Goal: Task Accomplishment & Management: Complete application form

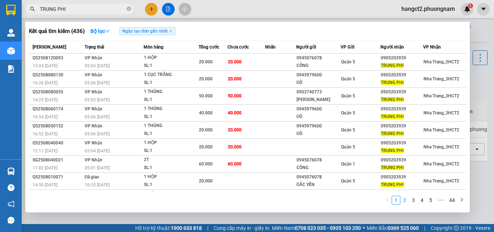
type input "TRUNG PHI"
click at [405, 201] on link "2" at bounding box center [404, 200] width 8 height 8
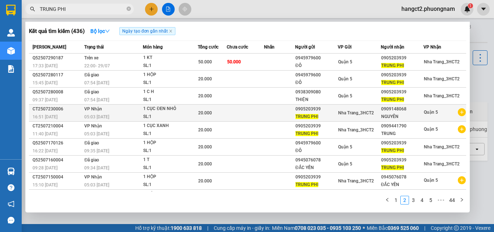
click at [133, 111] on td "VP Nhận 05:03 [DATE]" at bounding box center [112, 112] width 60 height 17
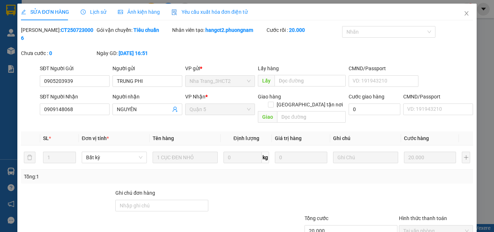
type input "0905203939"
type input "0909148068"
type input "20.000"
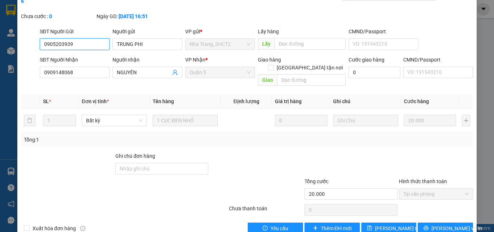
scroll to position [37, 0]
click at [337, 224] on span "Thêm ĐH mới" at bounding box center [336, 228] width 31 height 8
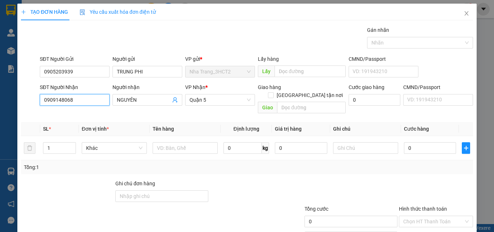
drag, startPoint x: 77, startPoint y: 102, endPoint x: 33, endPoint y: 112, distance: 45.7
click at [33, 112] on div "Transit Pickup Surcharge Ids Transit Deliver Surcharge Ids Transit Deliver Surc…" at bounding box center [247, 143] width 452 height 235
type input "0946119399"
click at [53, 112] on div "0946119399 - HUY" at bounding box center [74, 114] width 60 height 8
type input "HUY"
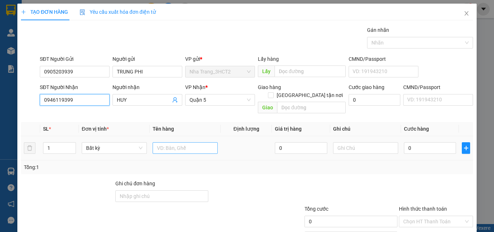
type input "0946119399"
click at [183, 142] on input "text" at bounding box center [185, 148] width 65 height 12
type input "1 CỤC NHỎ BKV"
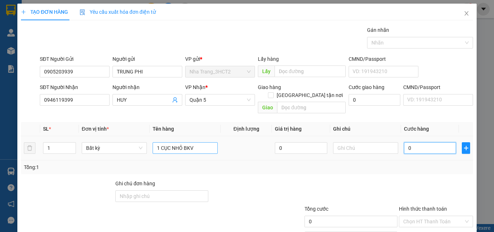
type input "2"
type input "20"
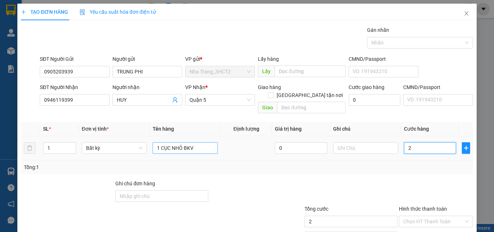
type input "20"
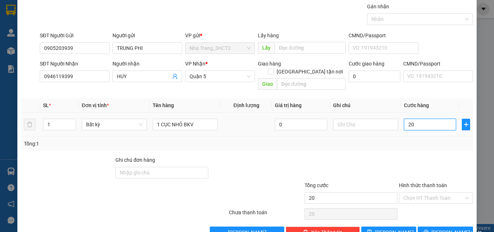
scroll to position [36, 0]
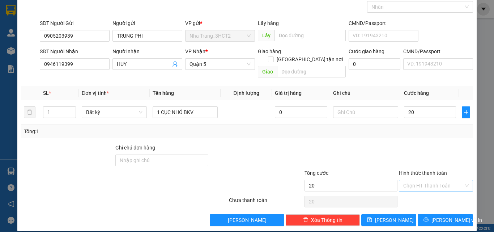
click at [417, 180] on input "Hình thức thanh toán" at bounding box center [433, 185] width 60 height 11
type input "20.000"
click at [416, 193] on div "Tại văn phòng" at bounding box center [431, 192] width 65 height 8
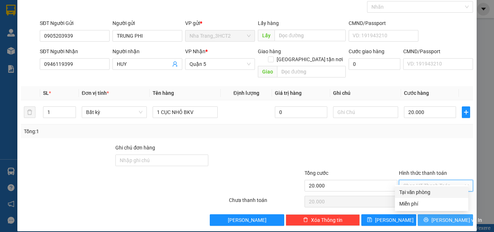
type input "0"
click at [428, 215] on button "[PERSON_NAME] và In" at bounding box center [444, 220] width 55 height 12
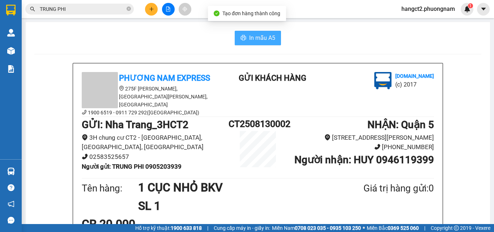
click at [259, 34] on span "In mẫu A5" at bounding box center [262, 37] width 26 height 9
click at [80, 7] on input "TRUNG PHI" at bounding box center [82, 9] width 85 height 8
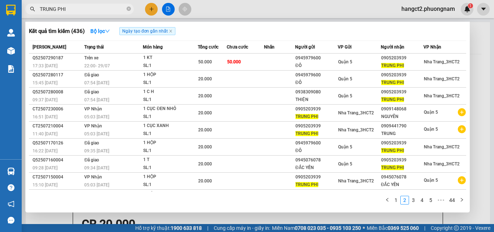
click at [80, 7] on input "TRUNG PHI" at bounding box center [82, 9] width 85 height 8
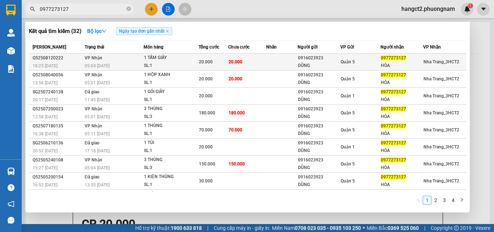
type input "0977273127"
click at [271, 62] on td at bounding box center [281, 61] width 31 height 17
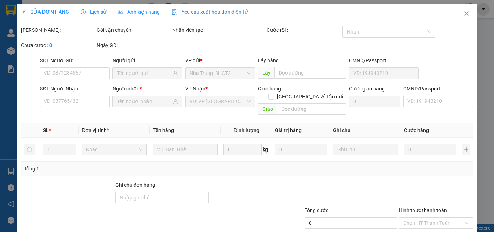
type input "0916023923"
type input "DŨNG"
type input "0977273127"
type input "HÒA"
type input "20.000"
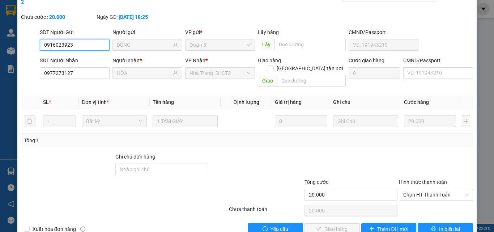
scroll to position [37, 0]
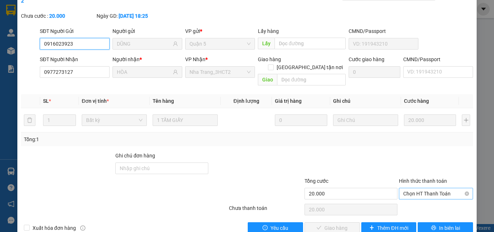
click at [423, 188] on span "Chọn HT Thanh Toán" at bounding box center [435, 193] width 65 height 11
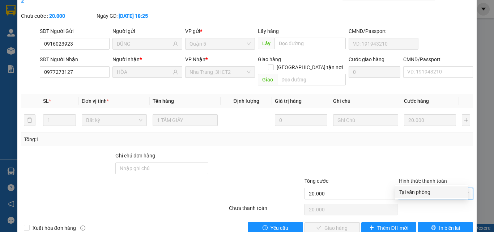
click at [422, 190] on div "Tại văn phòng" at bounding box center [431, 192] width 65 height 8
type input "0"
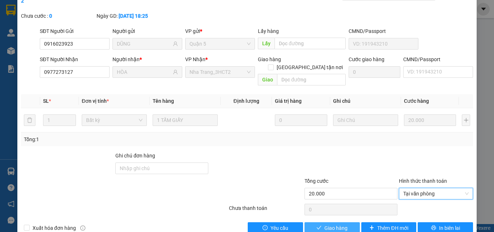
click at [341, 224] on span "Giao hàng" at bounding box center [335, 228] width 23 height 8
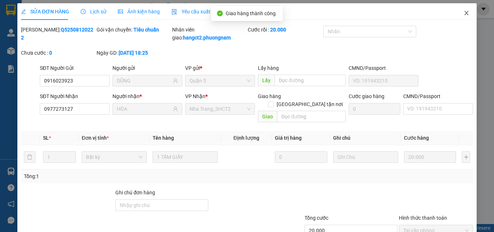
scroll to position [0, 0]
click at [464, 14] on icon "close" at bounding box center [466, 13] width 4 height 4
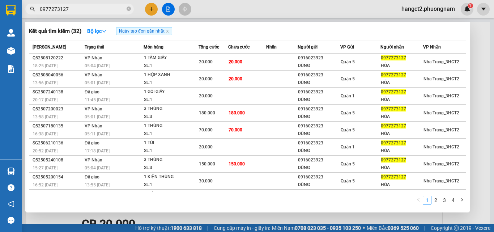
click at [89, 9] on input "0977273127" at bounding box center [82, 9] width 85 height 8
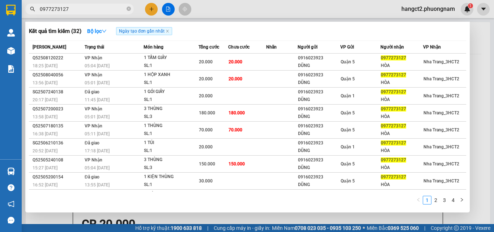
click at [89, 9] on input "0977273127" at bounding box center [82, 9] width 85 height 8
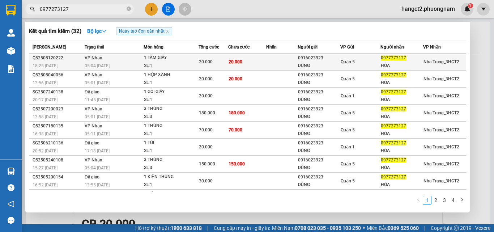
click at [111, 59] on td "VP Nhận 05:04 [DATE]" at bounding box center [113, 61] width 61 height 17
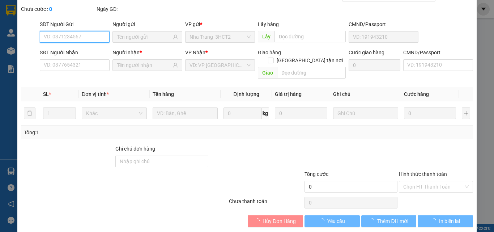
scroll to position [37, 0]
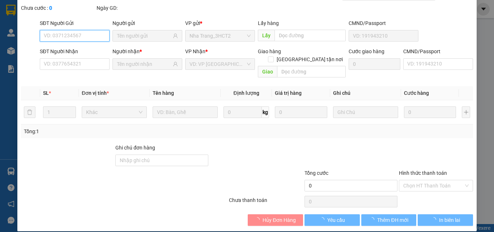
type input "0916023923"
type input "DŨNG"
type input "0977273127"
type input "HÒA"
type input "20.000"
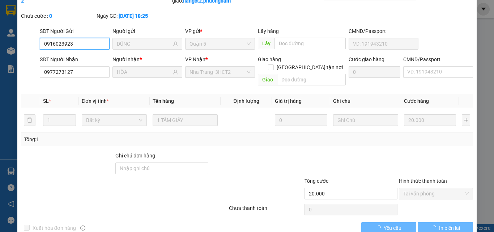
scroll to position [0, 0]
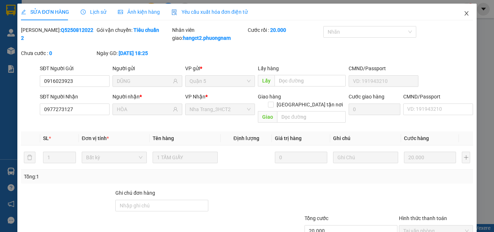
click at [463, 15] on icon "close" at bounding box center [466, 13] width 6 height 6
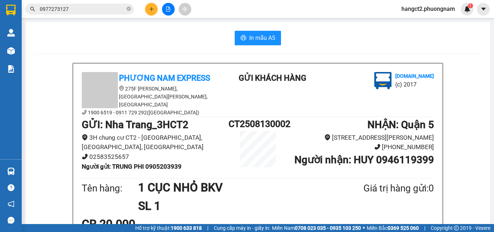
click at [100, 6] on input "0977273127" at bounding box center [82, 9] width 85 height 8
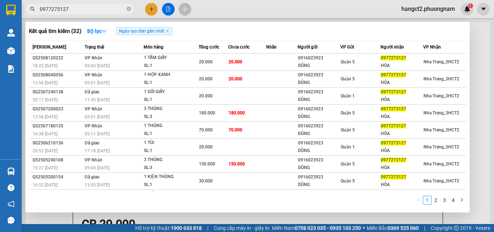
click at [100, 6] on input "0977273127" at bounding box center [82, 9] width 85 height 8
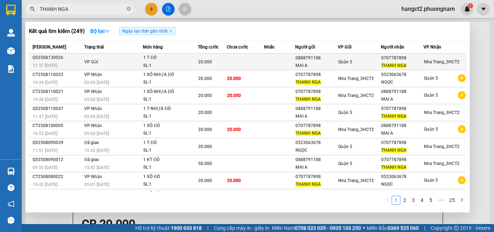
type input "THANH NGA"
click at [210, 64] on div "20.000" at bounding box center [212, 62] width 28 height 8
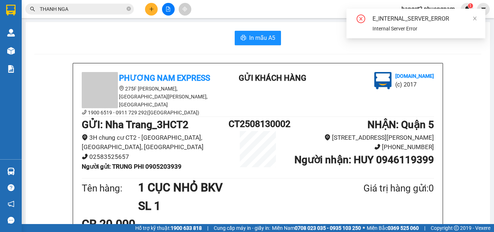
click at [68, 13] on span "THANH NGA" at bounding box center [79, 9] width 108 height 11
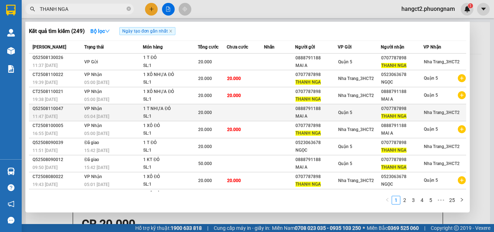
click at [259, 109] on td at bounding box center [245, 112] width 37 height 17
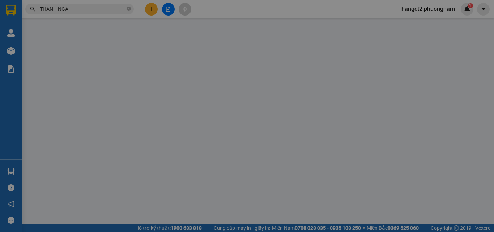
type input "0888791188"
type input "MAI A"
type input "0707787898"
type input "THANH NGA"
type input "20.000"
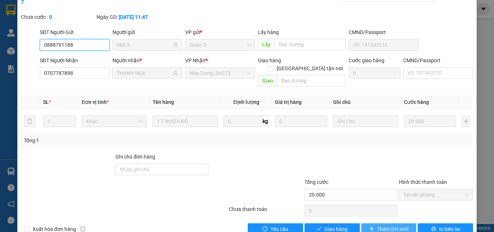
scroll to position [37, 0]
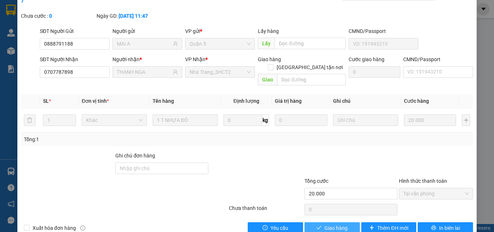
click at [343, 224] on span "Giao hàng" at bounding box center [335, 228] width 23 height 8
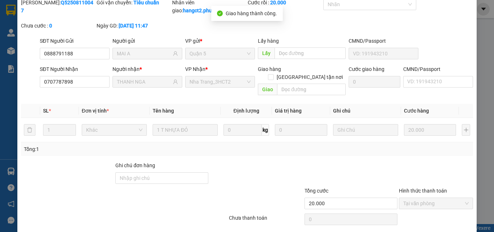
scroll to position [0, 0]
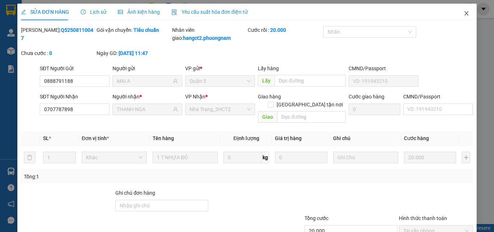
click at [458, 13] on span "Close" at bounding box center [466, 14] width 20 height 20
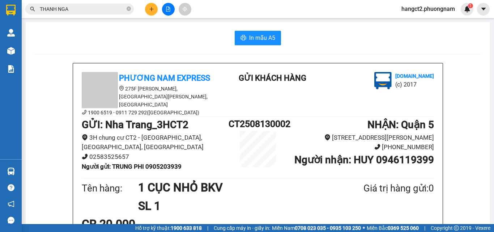
click at [95, 9] on input "THANH NGA" at bounding box center [82, 9] width 85 height 8
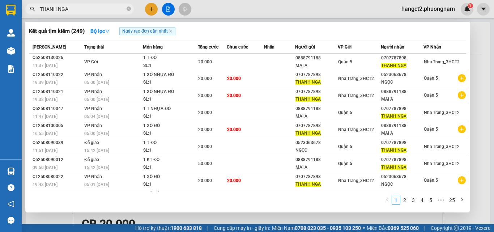
click at [95, 9] on input "THANH NGA" at bounding box center [82, 9] width 85 height 8
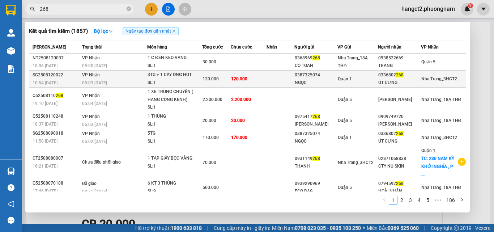
type input "268"
click at [391, 83] on div "ÚT CƯNG" at bounding box center [399, 83] width 42 height 8
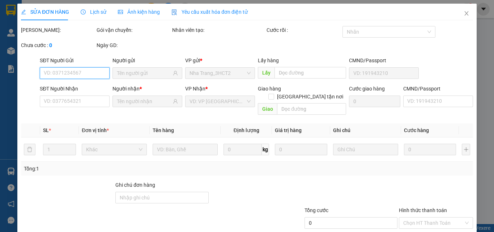
type input "0387325074"
type input "NGỌC"
type input "0336802268"
type input "ÚT CƯNG"
type input "120.000"
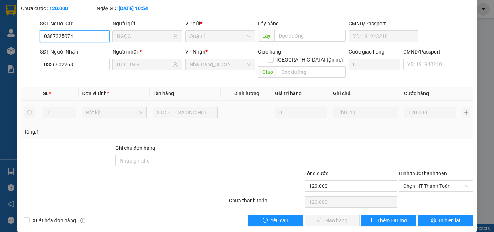
scroll to position [45, 0]
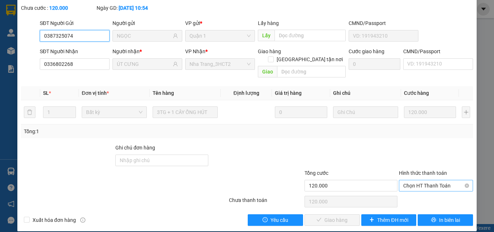
click at [418, 180] on span "Chọn HT Thanh Toán" at bounding box center [435, 185] width 65 height 11
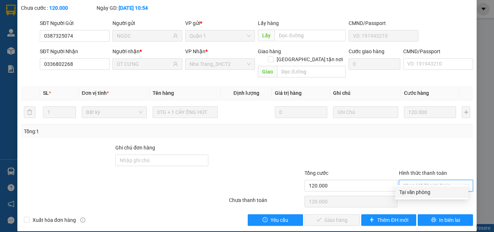
click at [416, 191] on div "Tại văn phòng" at bounding box center [431, 192] width 65 height 8
type input "0"
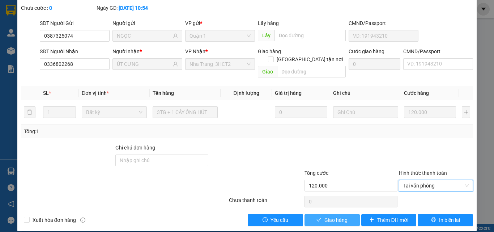
click at [318, 214] on button "Giao hàng" at bounding box center [331, 220] width 55 height 12
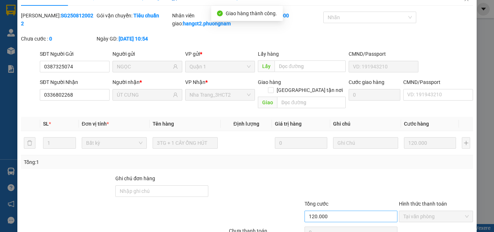
scroll to position [0, 0]
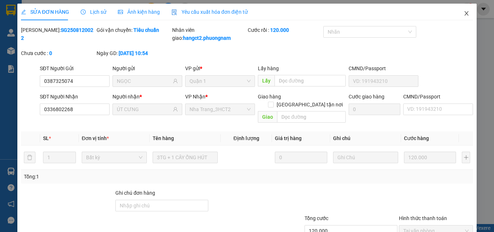
click at [463, 11] on icon "close" at bounding box center [466, 13] width 6 height 6
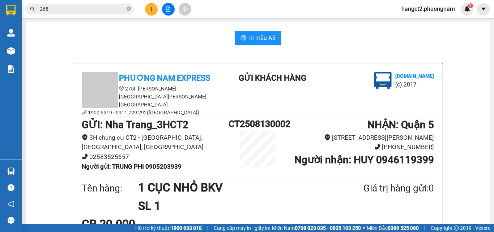
click at [56, 8] on input "268" at bounding box center [82, 9] width 85 height 8
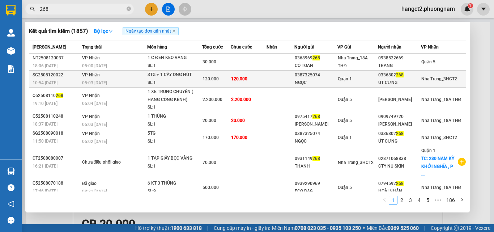
click at [283, 82] on td at bounding box center [280, 78] width 28 height 17
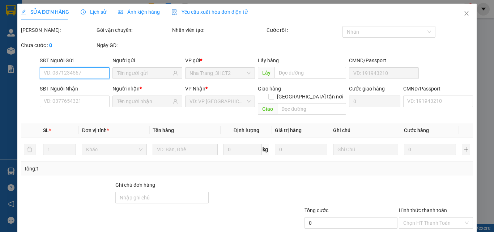
type input "0387325074"
type input "NGỌC"
type input "0336802268"
type input "ÚT CƯNG"
type input "120.000"
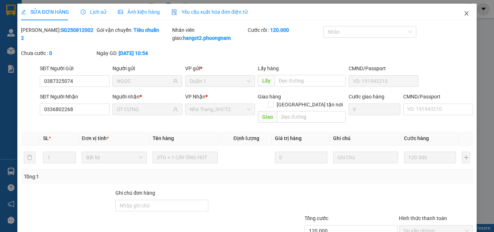
click at [463, 11] on icon "close" at bounding box center [466, 13] width 6 height 6
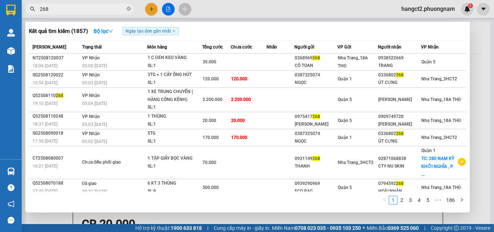
click at [87, 10] on input "268" at bounding box center [82, 9] width 85 height 8
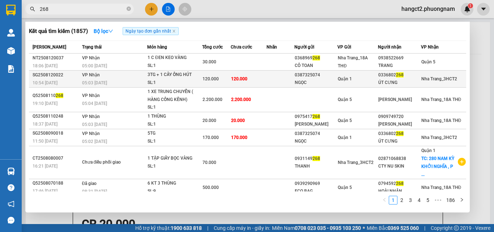
click at [252, 78] on td "120.000" at bounding box center [249, 78] width 36 height 17
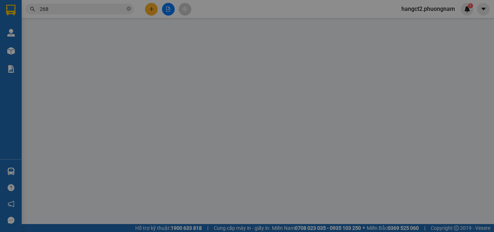
type input "0387325074"
type input "NGỌC"
type input "0336802268"
type input "ÚT CƯNG"
type input "120.000"
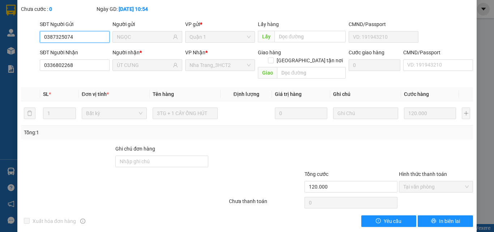
scroll to position [45, 0]
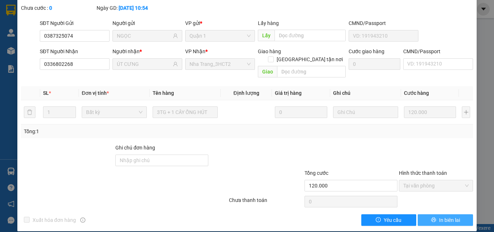
click at [431, 217] on icon "printer" at bounding box center [433, 219] width 5 height 5
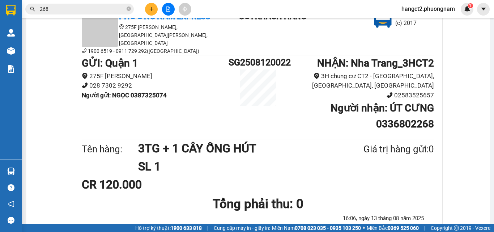
scroll to position [72, 0]
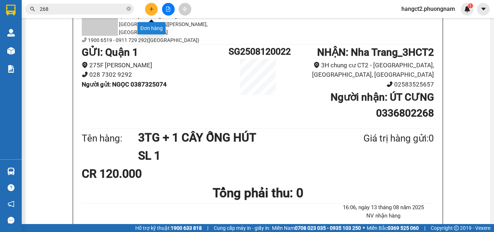
click at [148, 8] on button at bounding box center [151, 9] width 13 height 13
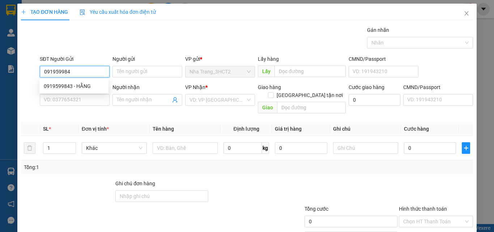
type input "0919599843"
click at [80, 85] on div "0919599843 - HẰNG" at bounding box center [74, 86] width 60 height 8
type input "HẰNG"
type input "0903301438"
type input "ĐỨC"
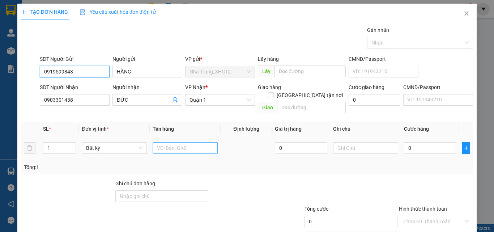
type input "0919599843"
click at [165, 142] on input "text" at bounding box center [185, 148] width 65 height 12
type input "1 HỘP"
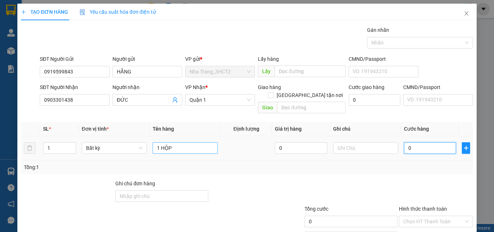
type input "2"
type input "20"
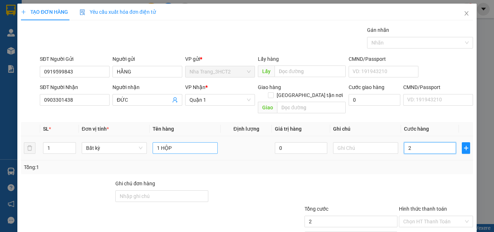
type input "20"
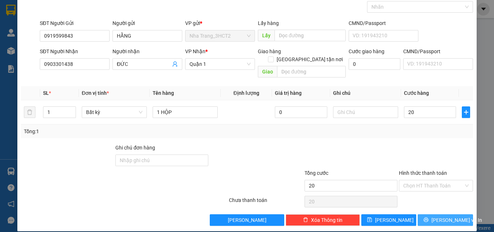
type input "20.000"
click at [425, 214] on button "[PERSON_NAME] và In" at bounding box center [444, 220] width 55 height 12
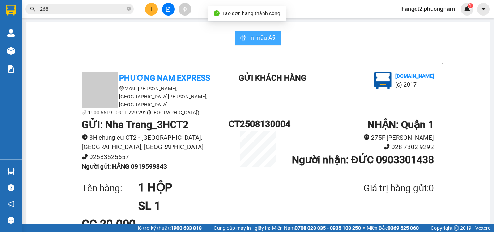
click at [274, 38] on button "In mẫu A5" at bounding box center [258, 38] width 46 height 14
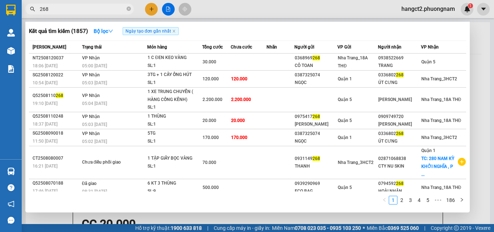
click at [84, 11] on input "268" at bounding box center [82, 9] width 85 height 8
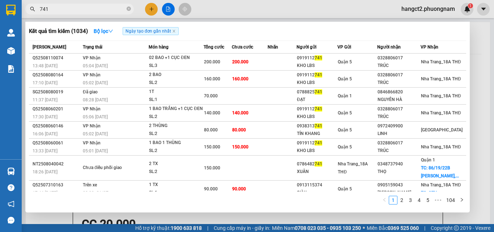
click at [74, 8] on input "741" at bounding box center [82, 9] width 85 height 8
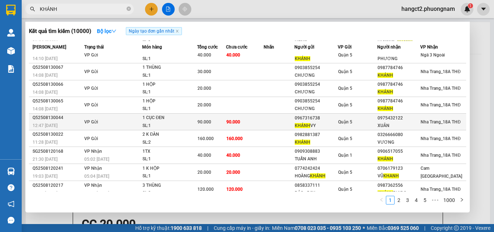
scroll to position [30, 0]
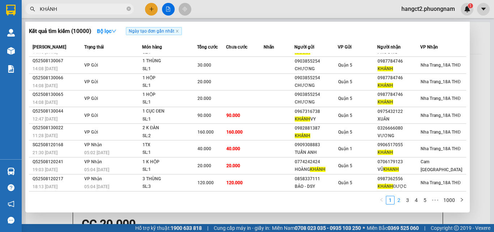
type input "KHÁNH"
click at [401, 198] on link "2" at bounding box center [399, 200] width 8 height 8
click at [406, 201] on link "3" at bounding box center [407, 200] width 8 height 8
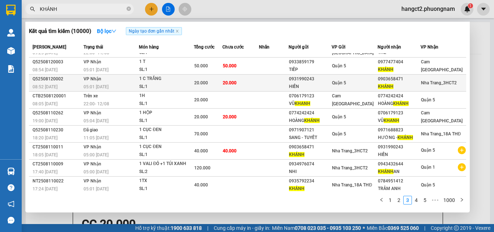
click at [351, 84] on div "Quận 5" at bounding box center [354, 83] width 45 height 8
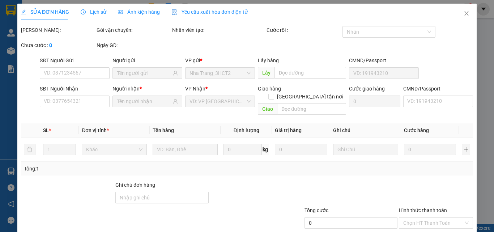
type input "0931990243"
type input "HIỀN"
type input "0903658471"
type input "KHÁNH"
type input "20.000"
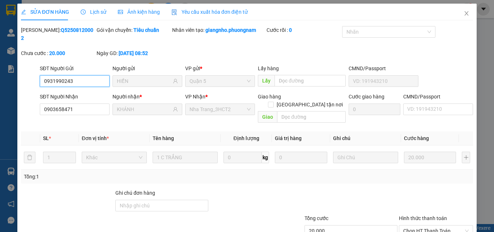
scroll to position [37, 0]
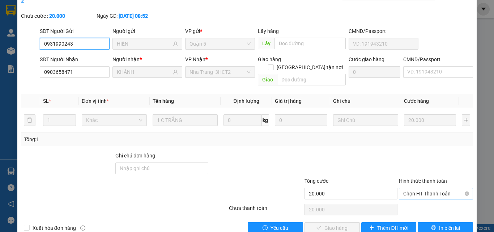
click at [407, 188] on span "Chọn HT Thanh Toán" at bounding box center [435, 193] width 65 height 11
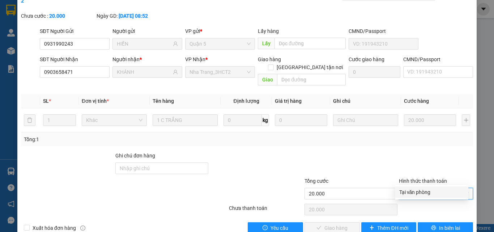
click at [405, 192] on div "Tại văn phòng" at bounding box center [431, 192] width 65 height 8
type input "0"
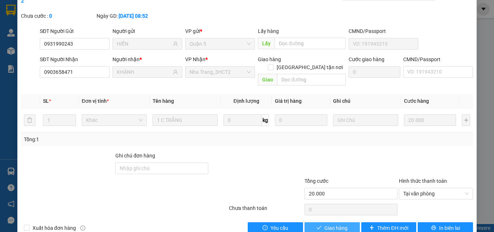
click at [327, 224] on span "Giao hàng" at bounding box center [335, 228] width 23 height 8
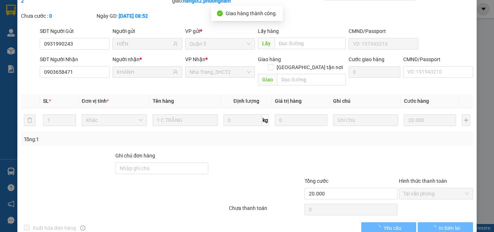
scroll to position [0, 0]
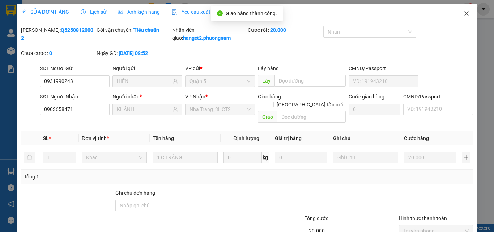
click at [464, 14] on icon "close" at bounding box center [466, 13] width 4 height 4
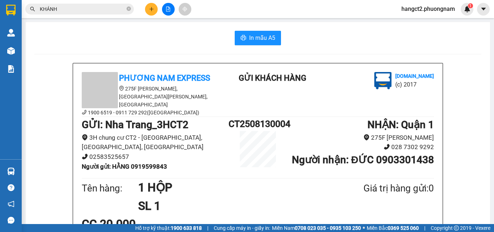
click at [92, 5] on span "KHÁNH" at bounding box center [79, 9] width 108 height 11
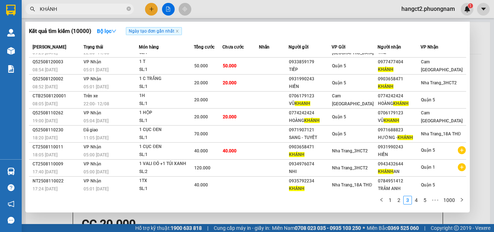
click at [89, 9] on input "KHÁNH" at bounding box center [82, 9] width 85 height 8
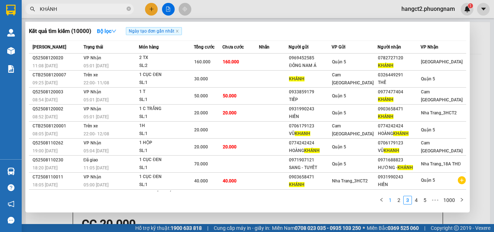
click at [391, 201] on link "1" at bounding box center [390, 200] width 8 height 8
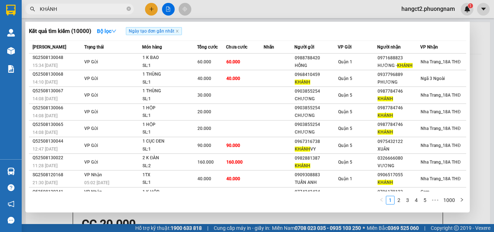
click at [149, 11] on div at bounding box center [247, 116] width 494 height 232
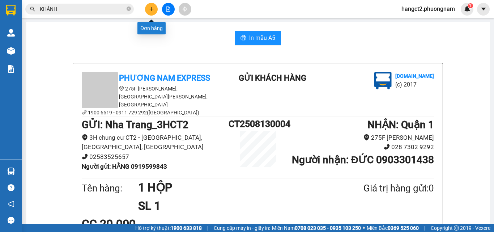
click at [149, 11] on icon "plus" at bounding box center [151, 9] width 5 height 5
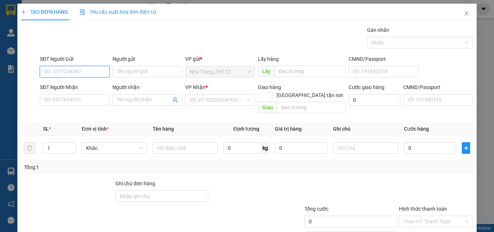
click at [70, 69] on input "SĐT Người Gửi" at bounding box center [75, 72] width 70 height 12
click at [69, 85] on div "0347148952 - UYÊN" at bounding box center [74, 86] width 60 height 8
type input "0347148952"
type input "UYÊN"
type input "0384130962"
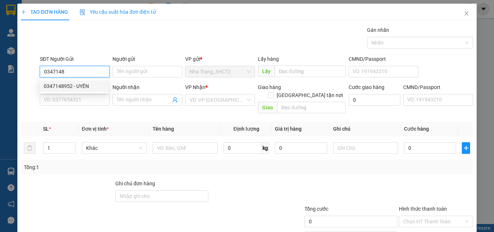
type input "NGÂN"
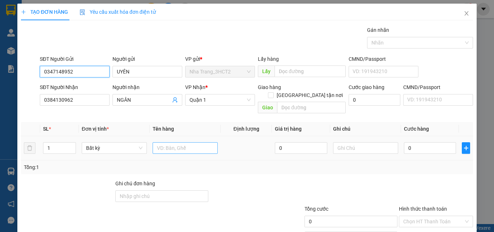
type input "0347148952"
click at [177, 142] on input "text" at bounding box center [185, 148] width 65 height 12
type input "1 TẬP HỒ SƠ"
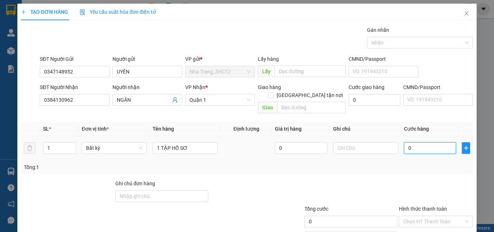
click at [422, 142] on input "0" at bounding box center [430, 148] width 52 height 12
type input "2"
type input "20"
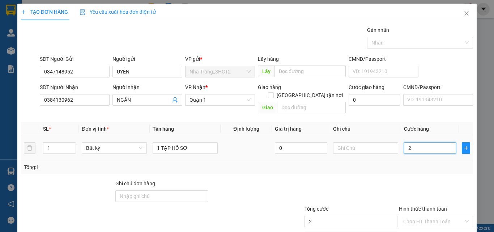
type input "20"
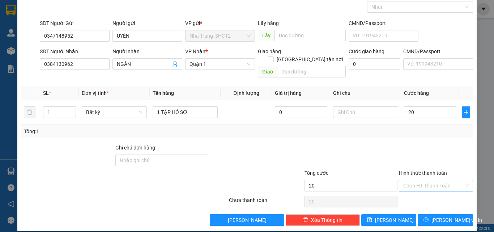
type input "20.000"
click at [425, 180] on input "Hình thức thanh toán" at bounding box center [433, 185] width 60 height 11
click at [417, 193] on div "Tại văn phòng" at bounding box center [431, 192] width 65 height 8
type input "0"
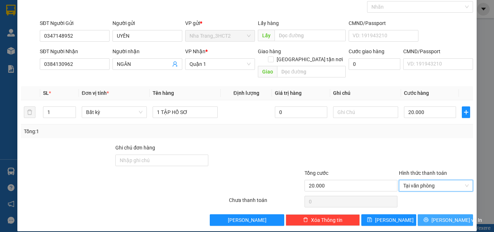
click at [427, 214] on button "[PERSON_NAME] và In" at bounding box center [444, 220] width 55 height 12
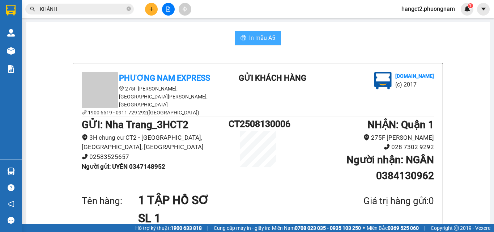
click at [273, 39] on button "In mẫu A5" at bounding box center [258, 38] width 46 height 14
click at [150, 7] on icon "plus" at bounding box center [151, 9] width 5 height 5
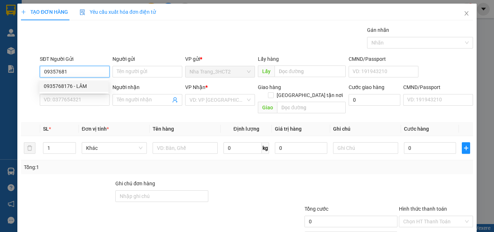
click at [75, 85] on div "0935768176 - LÂM" at bounding box center [74, 86] width 60 height 8
type input "0935768176"
type input "LÂM"
type input "0364633067"
type input "TRẠNG"
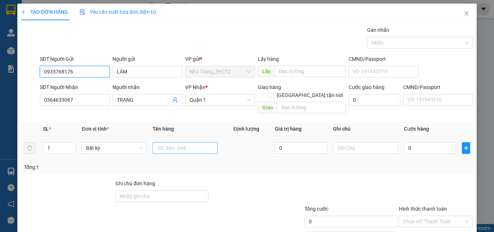
type input "0935768176"
click at [161, 142] on input "text" at bounding box center [185, 148] width 65 height 12
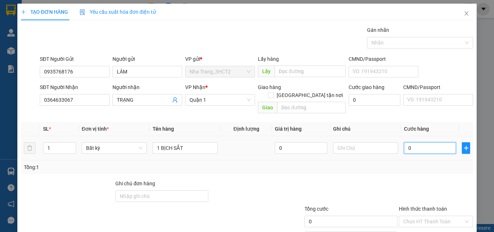
click at [407, 142] on input "0" at bounding box center [430, 148] width 52 height 12
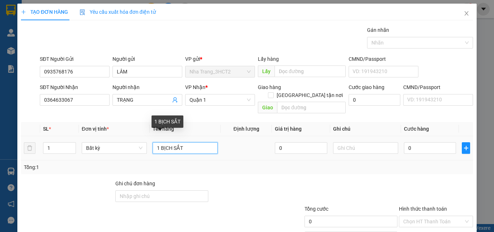
drag, startPoint x: 171, startPoint y: 143, endPoint x: 188, endPoint y: 141, distance: 16.8
click at [188, 142] on input "1 BỊCH SẮT" at bounding box center [185, 148] width 65 height 12
type input "1 BAO NHỎ"
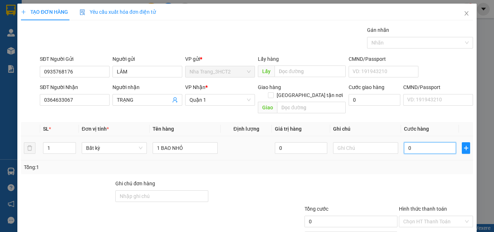
click at [435, 142] on input "0" at bounding box center [430, 148] width 52 height 12
type input "2"
type input "20"
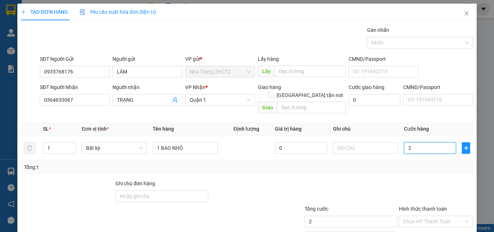
type input "20"
type input "20.000"
click at [385, 163] on div "Tổng: 1" at bounding box center [247, 167] width 446 height 8
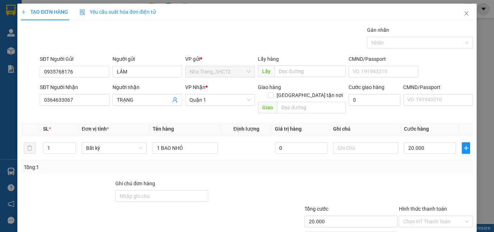
scroll to position [36, 0]
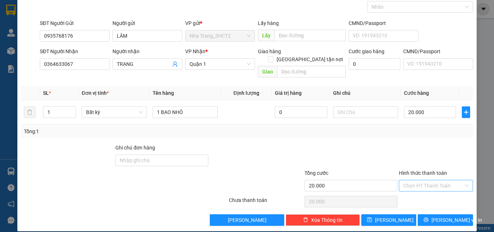
click at [412, 183] on input "Hình thức thanh toán" at bounding box center [433, 185] width 60 height 11
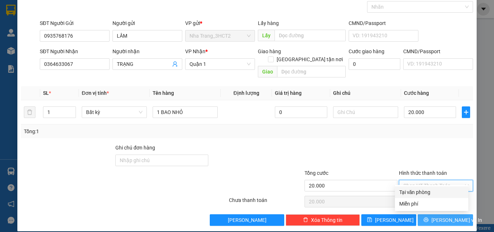
drag, startPoint x: 407, startPoint y: 192, endPoint x: 424, endPoint y: 206, distance: 21.8
click at [407, 192] on div "Tại văn phòng" at bounding box center [431, 192] width 65 height 8
type input "0"
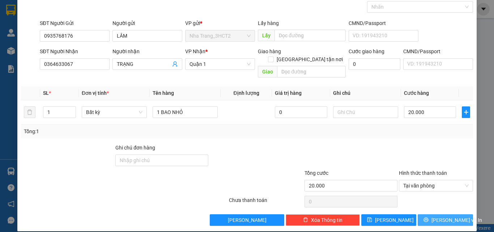
click at [427, 217] on icon "printer" at bounding box center [425, 219] width 5 height 5
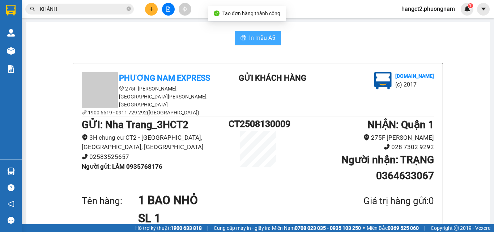
click at [268, 31] on button "In mẫu A5" at bounding box center [258, 38] width 46 height 14
click at [268, 37] on span "In mẫu A5" at bounding box center [262, 37] width 26 height 9
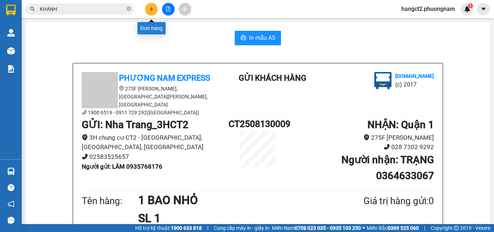
click at [153, 12] on button at bounding box center [151, 9] width 13 height 13
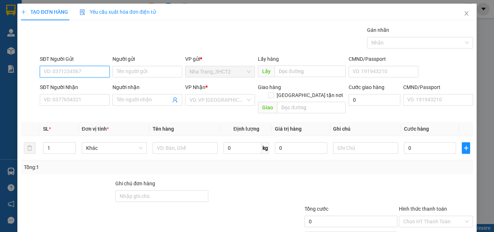
click at [60, 74] on input "SĐT Người Gửi" at bounding box center [75, 72] width 70 height 12
type input "0905781118"
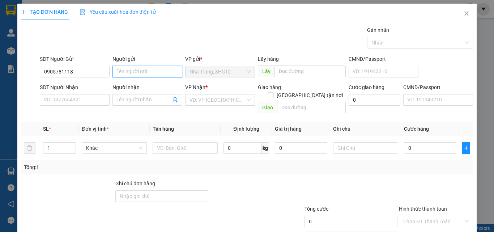
click at [136, 76] on input "Người gửi" at bounding box center [147, 72] width 70 height 12
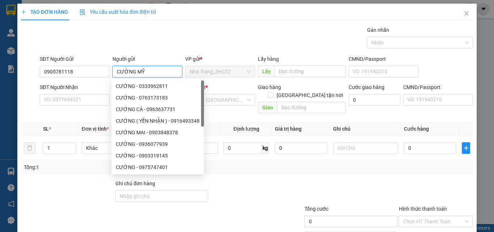
type input "CƯỜNG MỸ"
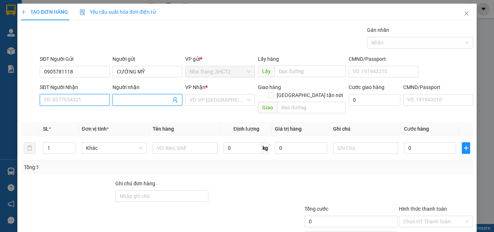
click at [70, 98] on input "SĐT Người Nhận" at bounding box center [75, 100] width 70 height 12
type input "0902616622"
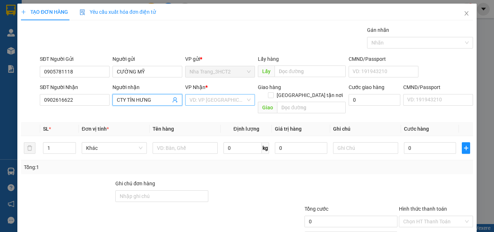
type input "CTY TÍN HƯNG"
click at [200, 100] on input "search" at bounding box center [217, 99] width 56 height 11
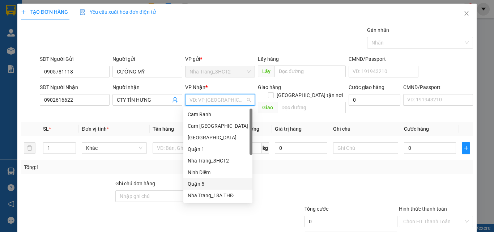
click at [202, 182] on div "Quận 5" at bounding box center [218, 184] width 60 height 8
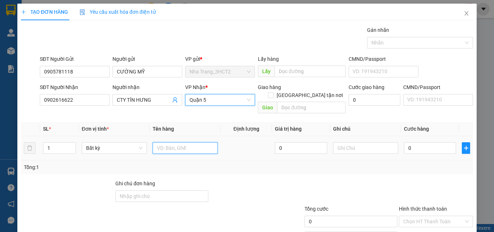
click at [162, 142] on input "text" at bounding box center [185, 148] width 65 height 12
type input "1 THÙNG GIẤY"
type input "3"
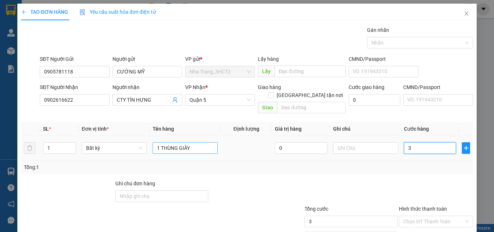
type input "30"
type input "30.000"
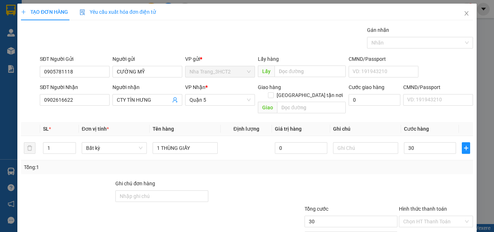
type input "30.000"
click at [291, 163] on div "Tổng: 1" at bounding box center [247, 167] width 446 height 8
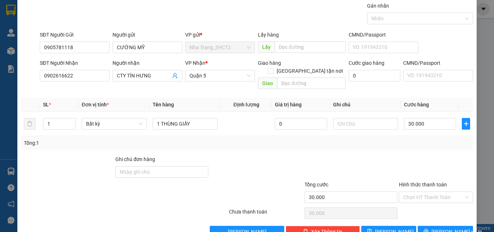
scroll to position [36, 0]
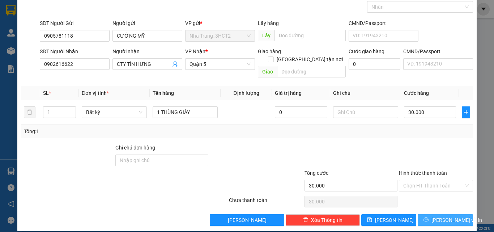
click at [427, 214] on button "[PERSON_NAME] và In" at bounding box center [444, 220] width 55 height 12
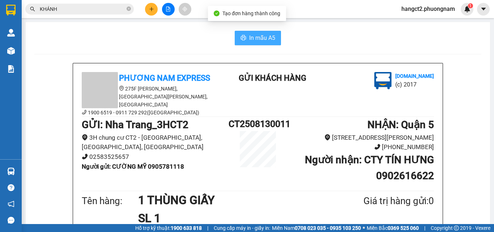
click at [249, 40] on span "In mẫu A5" at bounding box center [262, 37] width 26 height 9
click at [75, 9] on input "KHÁNH" at bounding box center [82, 9] width 85 height 8
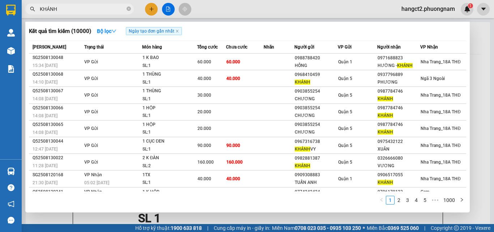
click at [75, 9] on input "KHÁNH" at bounding box center [82, 9] width 85 height 8
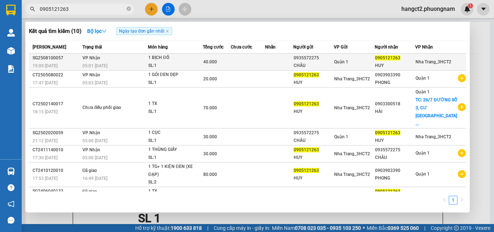
type input "0905121263"
click at [185, 63] on div "SL: 1" at bounding box center [175, 66] width 54 height 8
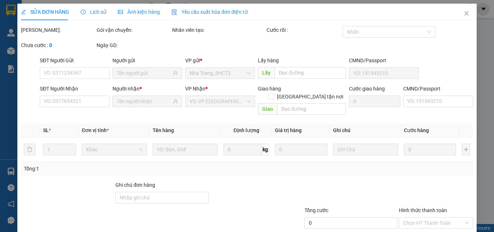
type input "0935572275"
type input "CHÂU"
type input "0905121263"
type input "HUY"
type input "40.000"
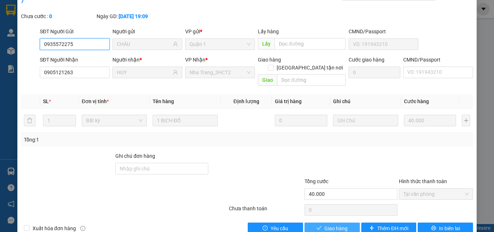
scroll to position [37, 0]
click at [326, 222] on button "Giao hàng" at bounding box center [331, 228] width 55 height 12
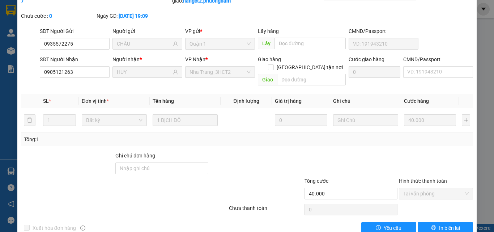
scroll to position [0, 0]
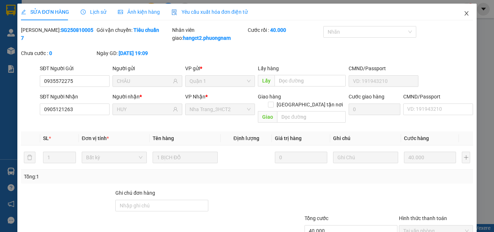
click at [464, 13] on icon "close" at bounding box center [466, 13] width 4 height 4
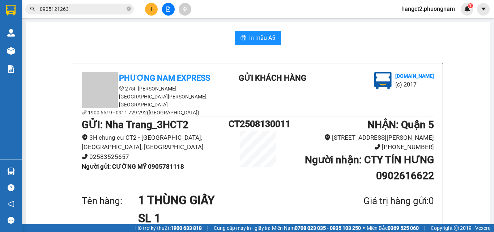
click at [150, 10] on icon "plus" at bounding box center [151, 9] width 5 height 5
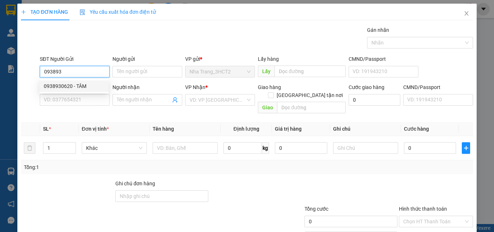
click at [65, 85] on div "0938930620 - TÂM" at bounding box center [74, 86] width 60 height 8
type input "0938930620"
type input "TÂM"
type input "0938930620"
type input "TÂM"
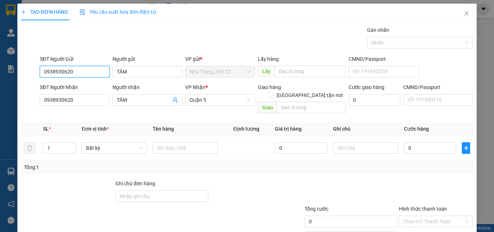
type input "0938930620"
click at [47, 141] on div "1" at bounding box center [59, 148] width 33 height 14
click at [48, 142] on input "1" at bounding box center [59, 147] width 32 height 11
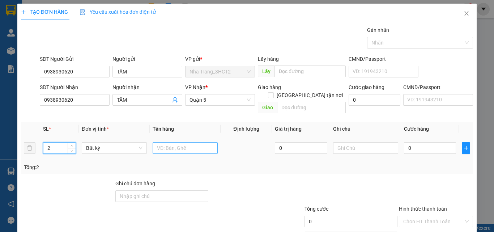
type input "2"
click at [176, 142] on input "text" at bounding box center [185, 148] width 65 height 12
type input "2 THÙNG XỐP"
type input "2"
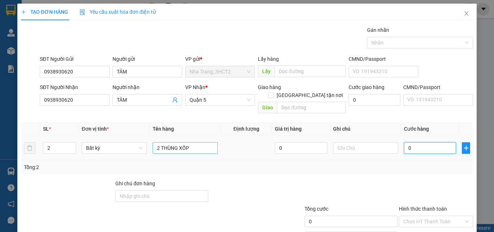
type input "2"
type input "26"
type input "260"
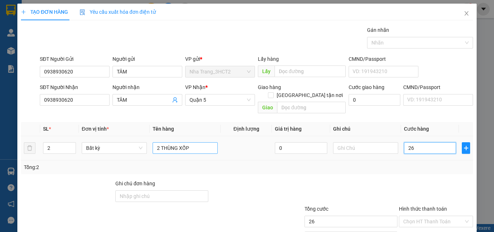
type input "260"
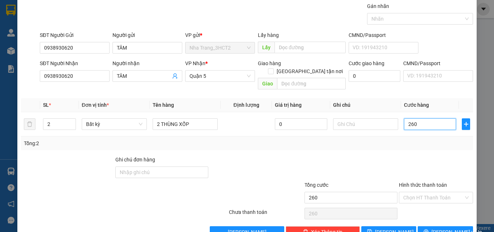
scroll to position [36, 0]
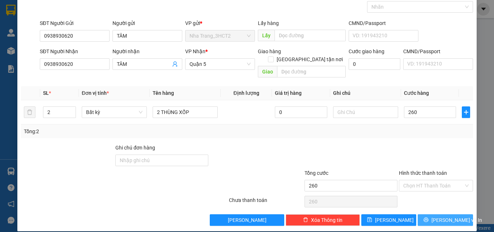
type input "260.000"
click at [444, 214] on button "[PERSON_NAME] và In" at bounding box center [444, 220] width 55 height 12
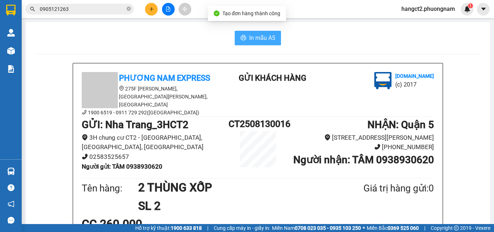
click at [255, 42] on span "In mẫu A5" at bounding box center [262, 37] width 26 height 9
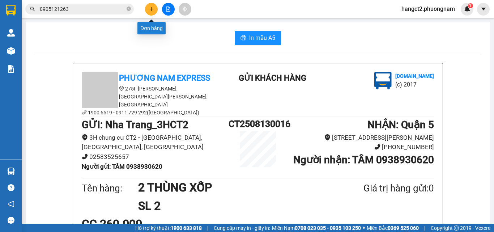
click at [147, 12] on button at bounding box center [151, 9] width 13 height 13
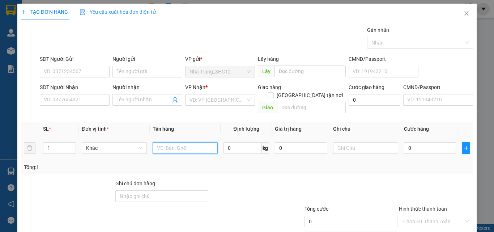
click at [164, 142] on input "text" at bounding box center [185, 148] width 65 height 12
type input "1 PHONG BÌ"
type input "2"
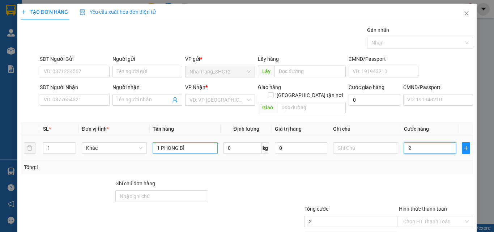
type input "20"
type input "20.000"
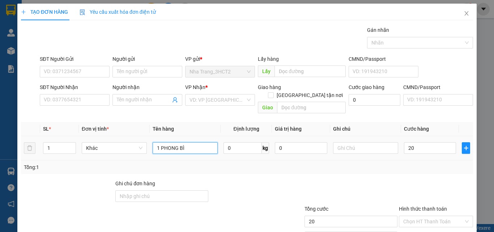
type input "20.000"
click at [188, 142] on input "1 PHONG BÌ" at bounding box center [185, 148] width 65 height 12
type input "1 PHONG BÌ (HỘ CHIẾU)"
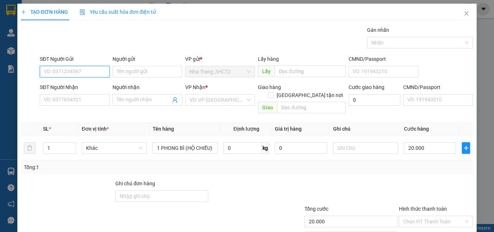
click at [73, 74] on input "SĐT Người Gửi" at bounding box center [75, 72] width 70 height 12
type input "0974747557"
type input "PHONG"
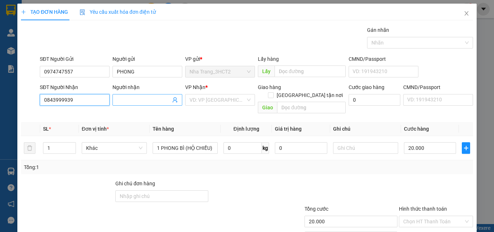
type input "0843999939"
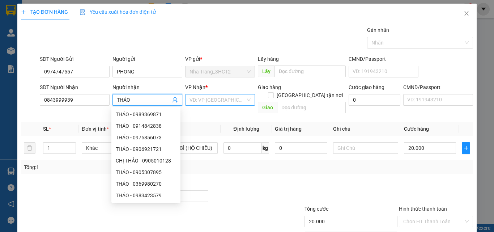
type input "THẢO"
click at [192, 102] on input "search" at bounding box center [217, 99] width 56 height 11
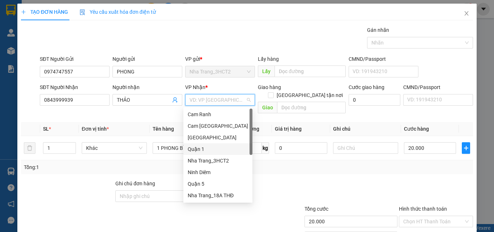
click at [210, 149] on div "Quận 1" at bounding box center [218, 149] width 60 height 8
click at [212, 149] on div "Quận 1" at bounding box center [218, 149] width 60 height 8
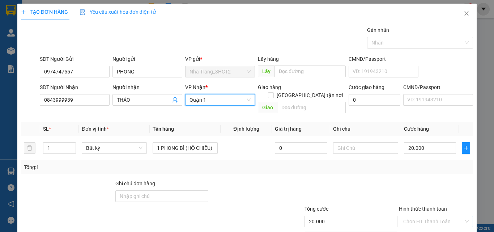
click at [419, 216] on input "Hình thức thanh toán" at bounding box center [433, 221] width 60 height 11
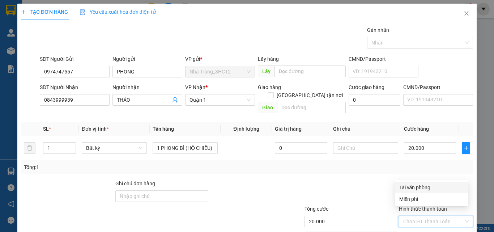
click at [408, 187] on div "Tại văn phòng" at bounding box center [431, 187] width 65 height 8
type input "0"
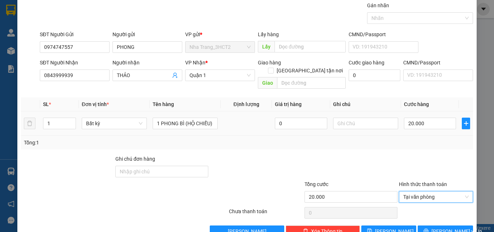
scroll to position [36, 0]
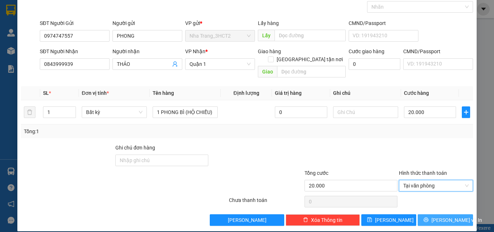
click at [439, 216] on span "[PERSON_NAME] và In" at bounding box center [456, 220] width 51 height 8
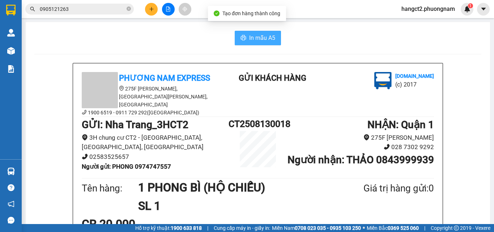
click at [252, 35] on span "In mẫu A5" at bounding box center [262, 37] width 26 height 9
